Goal: Task Accomplishment & Management: Complete application form

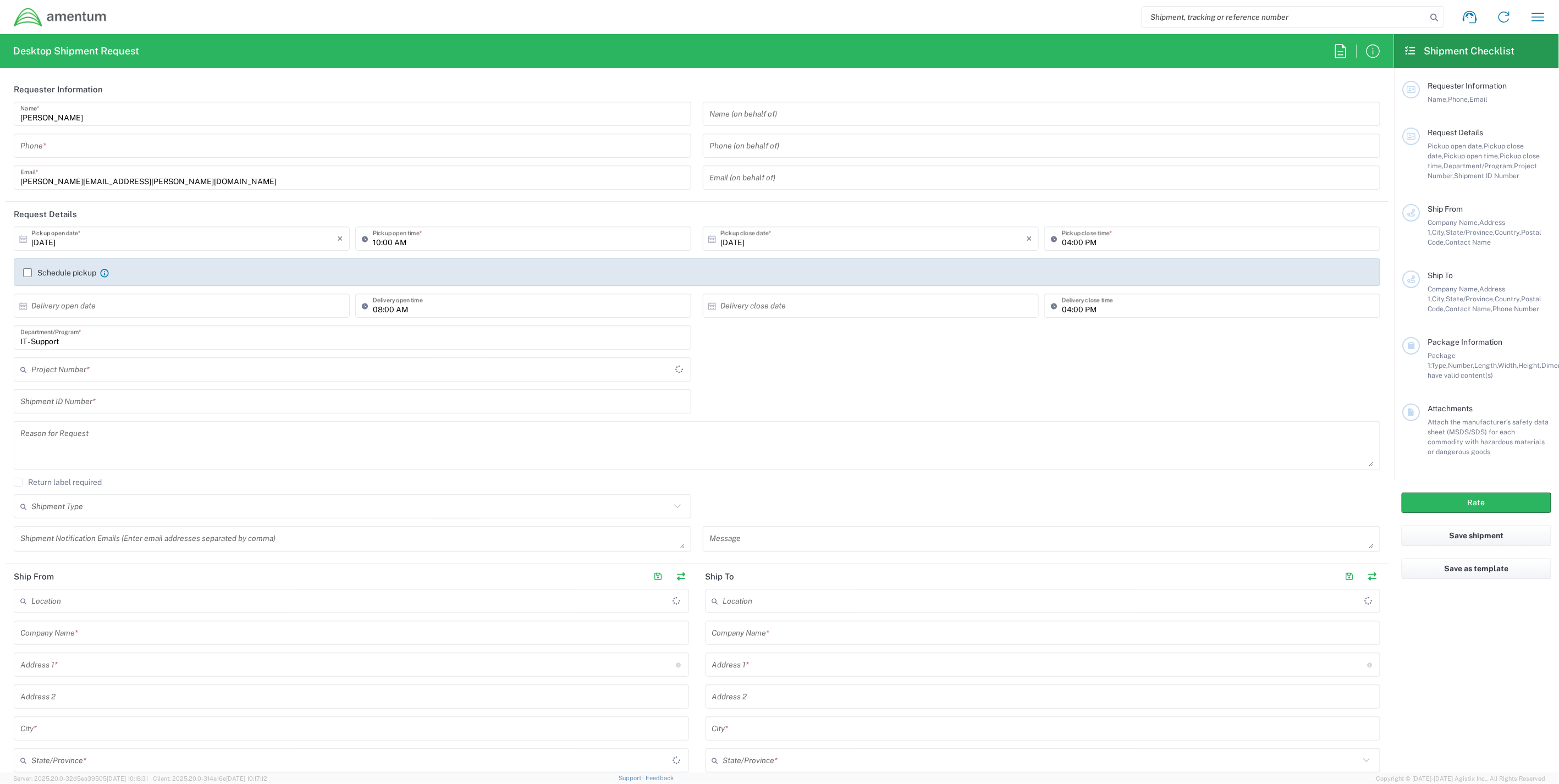
type input "[GEOGRAPHIC_DATA]"
type input "IT - Support"
click at [155, 375] on input "text" at bounding box center [351, 370] width 639 height 19
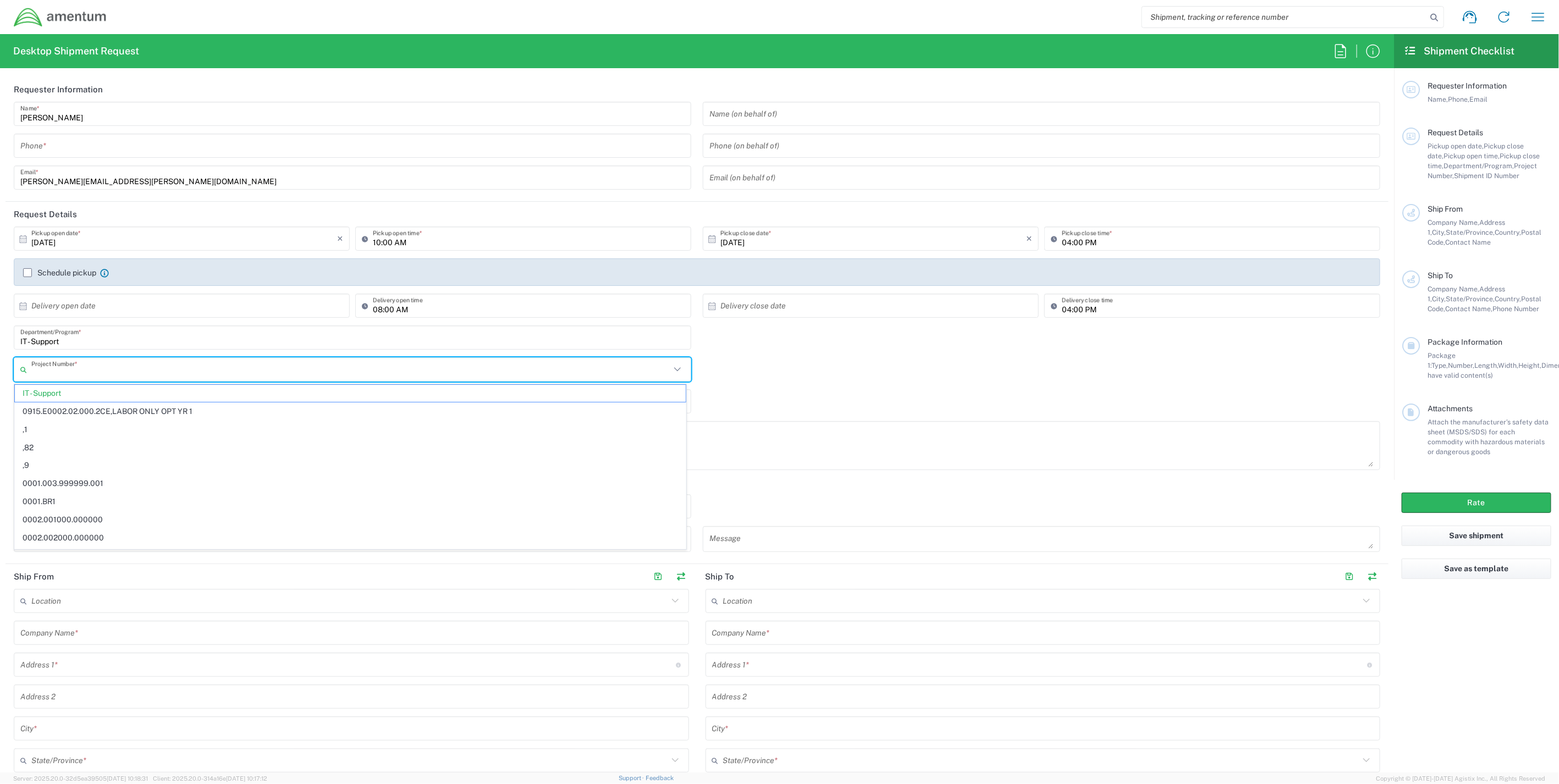
paste input "719000.A00360.024.002"
type input "719000.A00360.024.002"
